Goal: Information Seeking & Learning: Learn about a topic

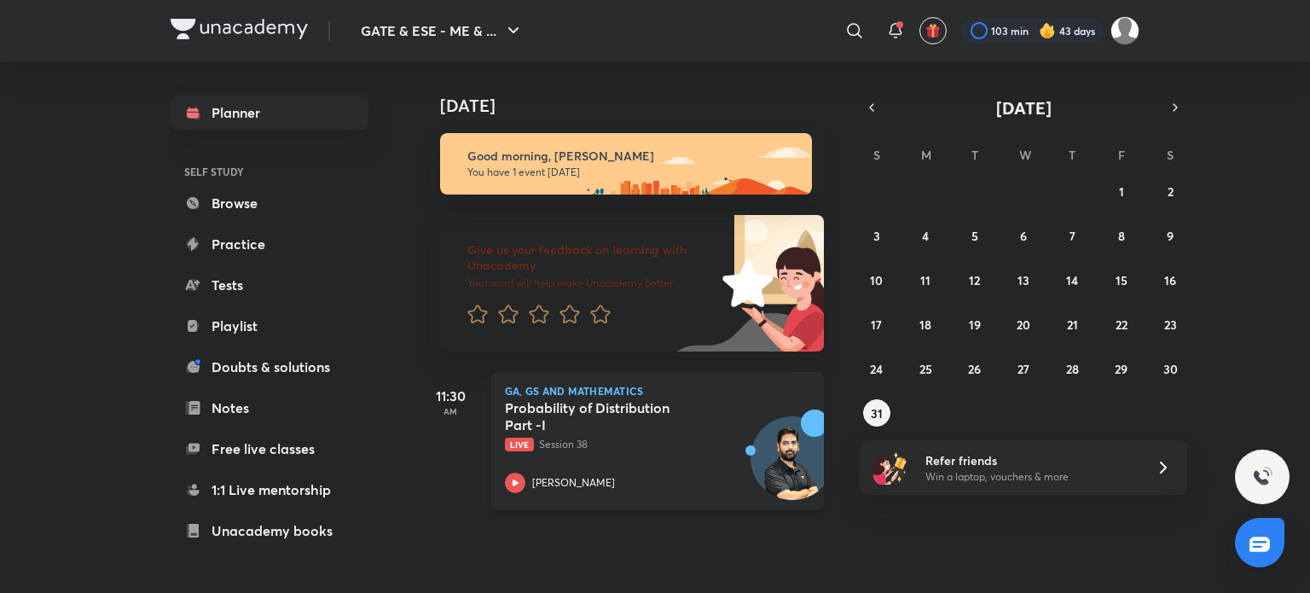
click at [637, 420] on h5 "Probability of Distribution Part -I" at bounding box center [611, 416] width 212 height 34
